Goal: Information Seeking & Learning: Check status

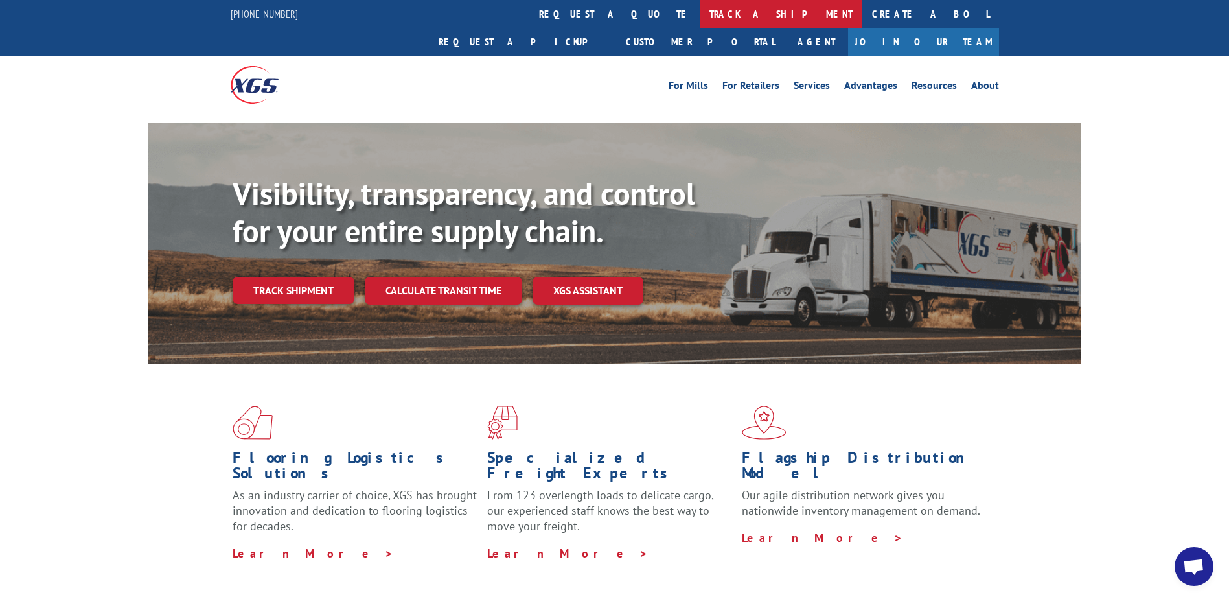
click at [700, 20] on link "track a shipment" at bounding box center [781, 14] width 163 height 28
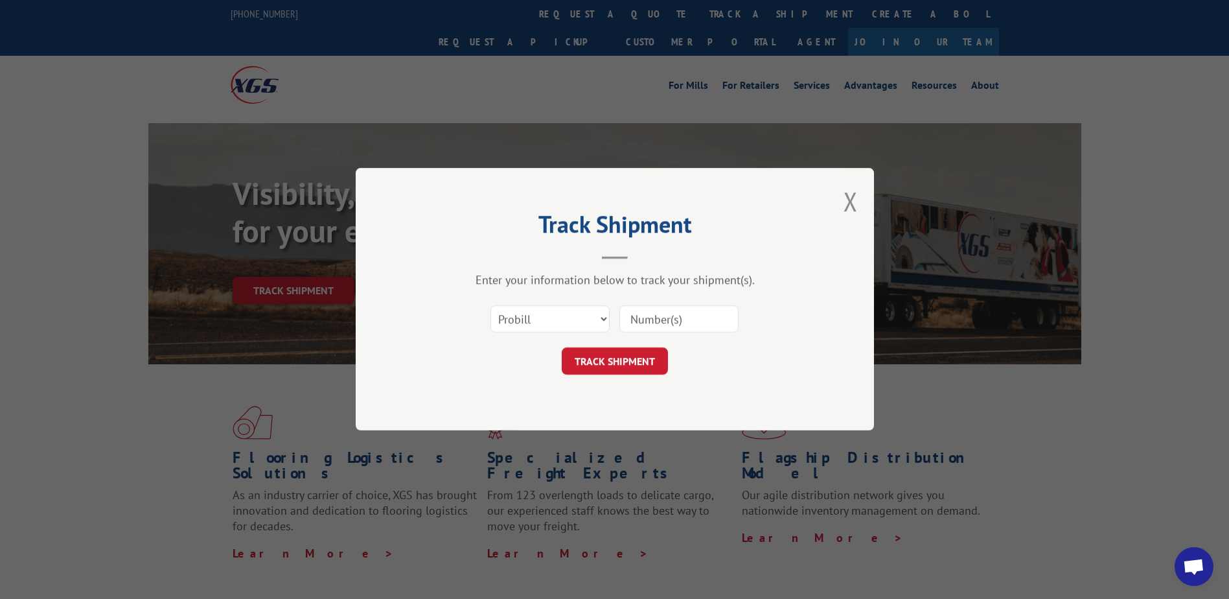
click at [664, 319] on input at bounding box center [679, 319] width 119 height 27
paste input "17341975"
type input "17341975"
click at [637, 361] on button "TRACK SHIPMENT" at bounding box center [615, 361] width 106 height 27
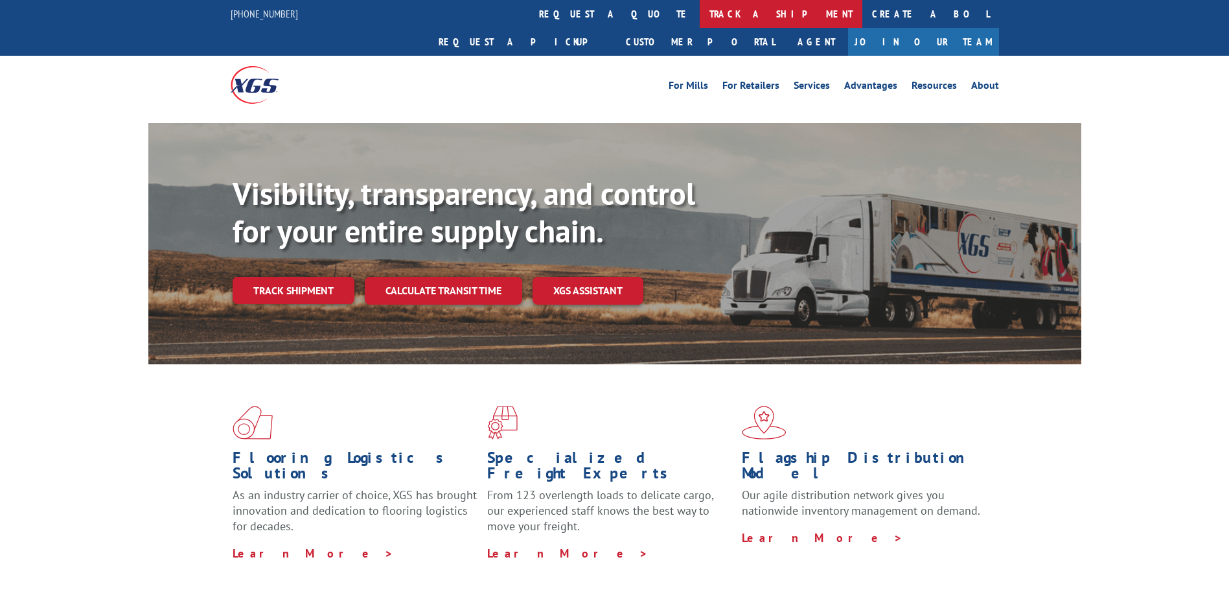
click at [700, 13] on link "track a shipment" at bounding box center [781, 14] width 163 height 28
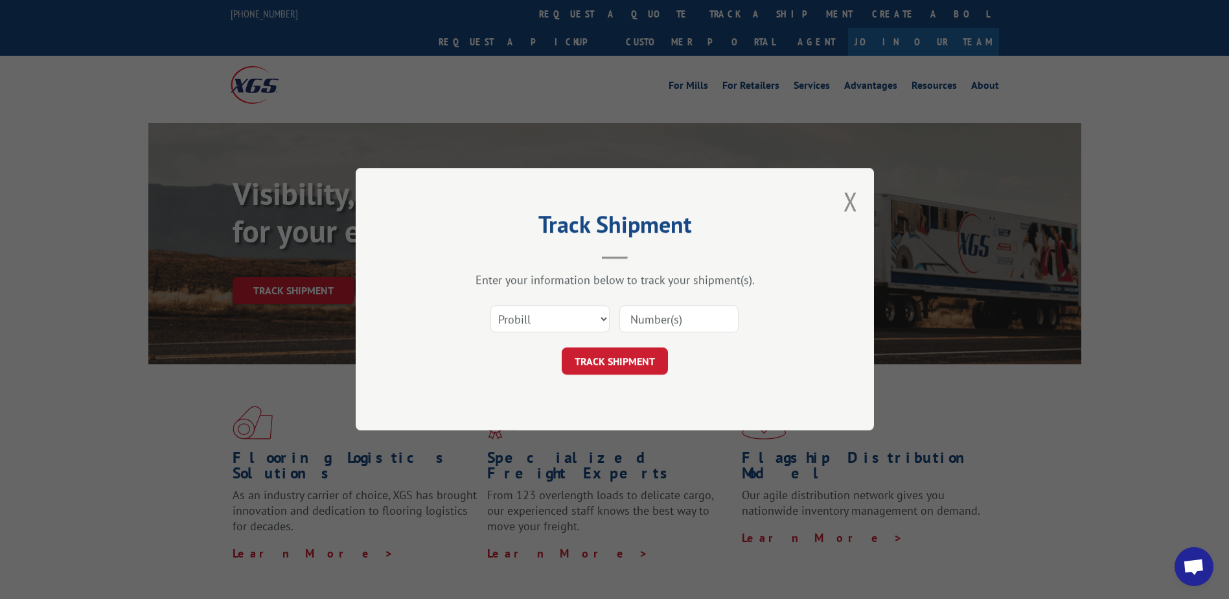
click at [677, 316] on input at bounding box center [679, 319] width 119 height 27
paste input "17604819"
type input "17604819"
click at [620, 354] on button "TRACK SHIPMENT" at bounding box center [615, 361] width 106 height 27
